Goal: Task Accomplishment & Management: Manage account settings

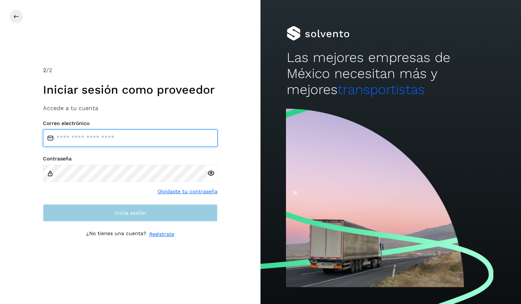
type input "**********"
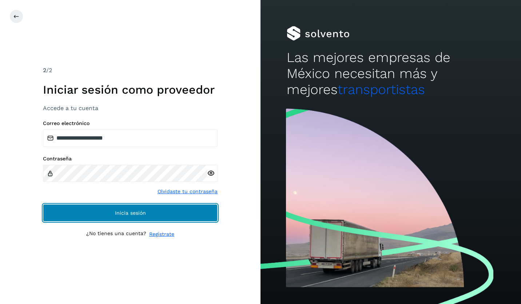
click at [123, 210] on span "Inicia sesión" at bounding box center [130, 212] width 31 height 5
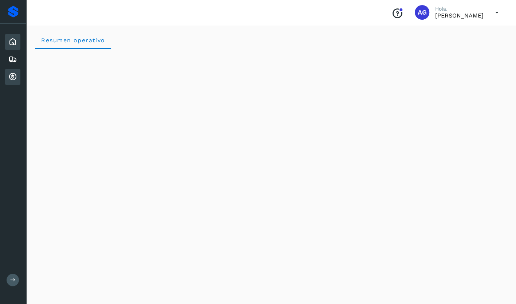
click at [14, 76] on icon at bounding box center [12, 76] width 9 height 9
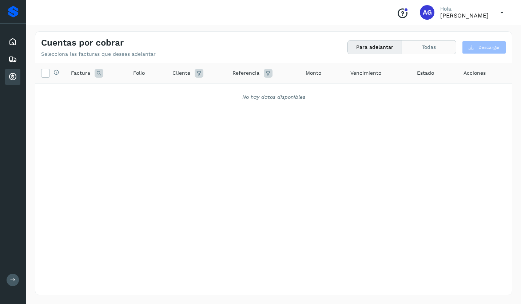
click at [425, 44] on button "Todas" at bounding box center [429, 46] width 54 height 13
